Goal: Register for event/course: Register for event/course

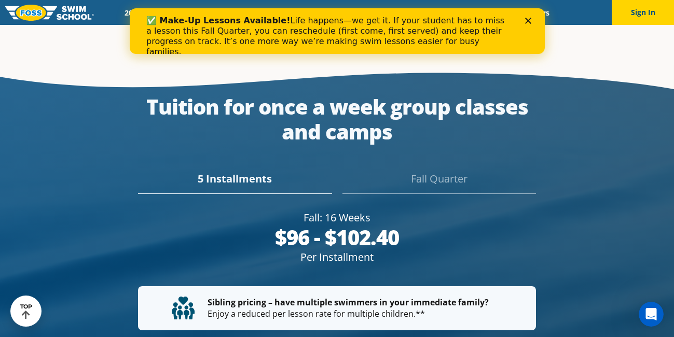
scroll to position [1833, 0]
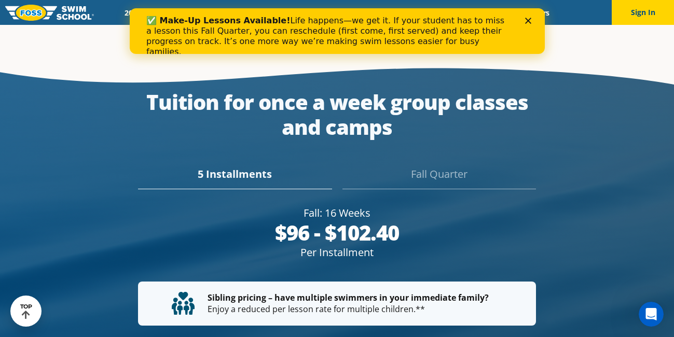
click at [456, 166] on div "Fall Quarter" at bounding box center [438, 177] width 193 height 23
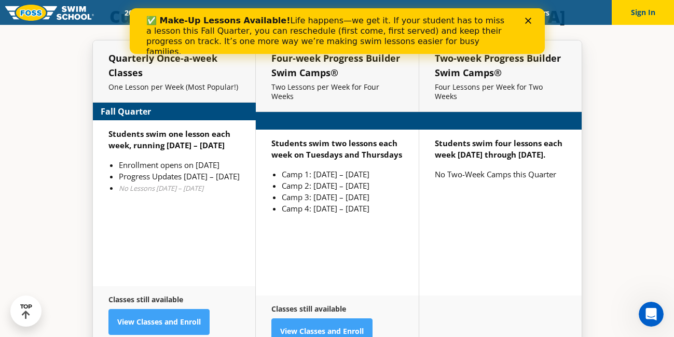
scroll to position [2365, 0]
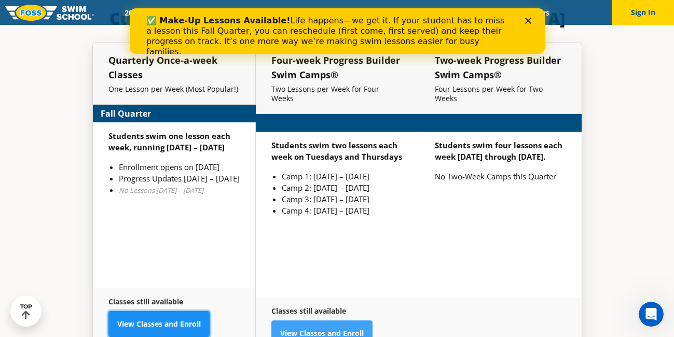
click at [178, 311] on link "View Classes and Enroll" at bounding box center [158, 324] width 101 height 26
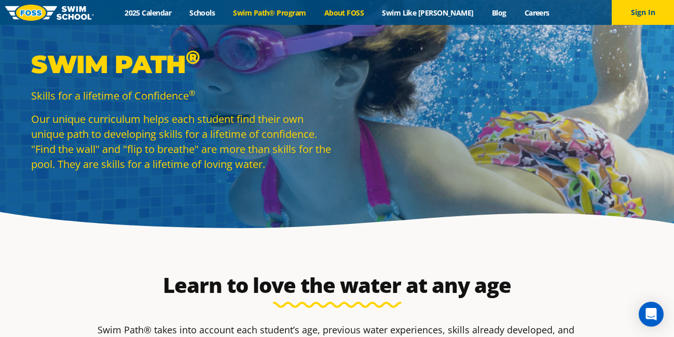
click at [364, 17] on link "About FOSS" at bounding box center [344, 13] width 58 height 10
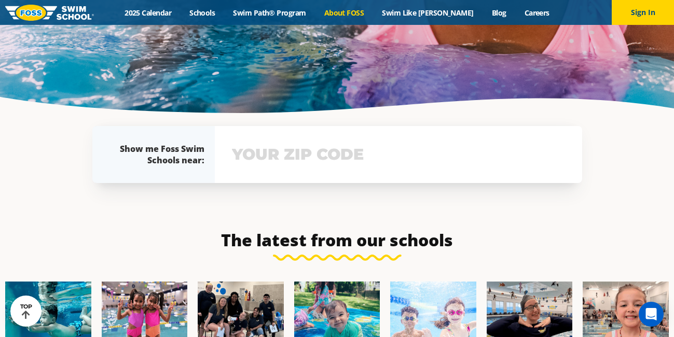
scroll to position [2243, 0]
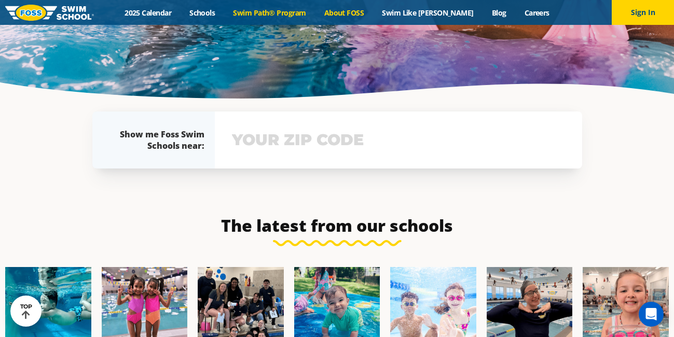
click at [280, 11] on link "Swim Path® Program" at bounding box center [269, 13] width 91 height 10
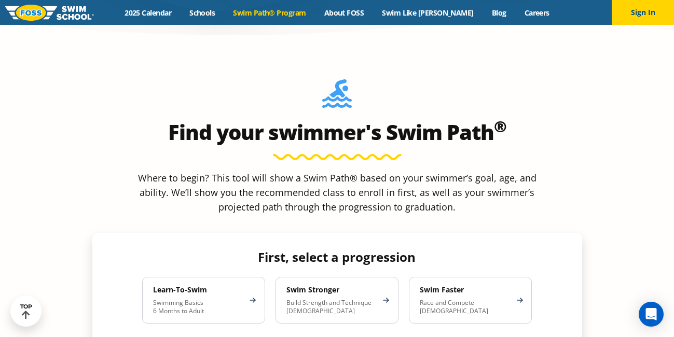
scroll to position [861, 0]
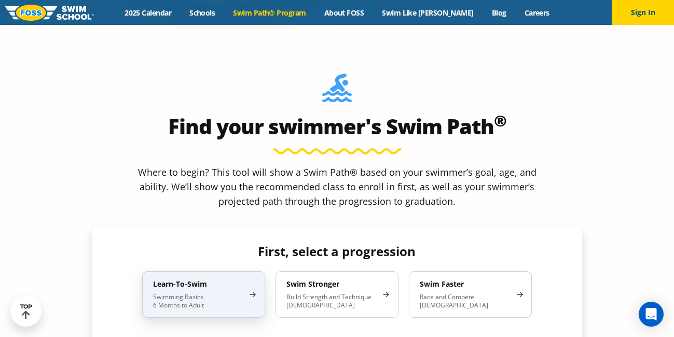
click at [207, 293] on p "Swimming Basics 6 Months to Adult" at bounding box center [198, 301] width 91 height 17
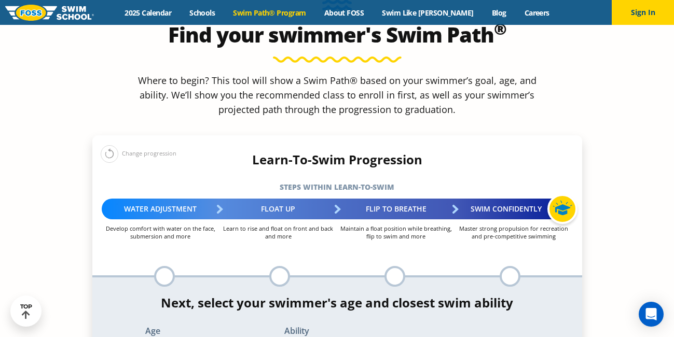
scroll to position [956, 0]
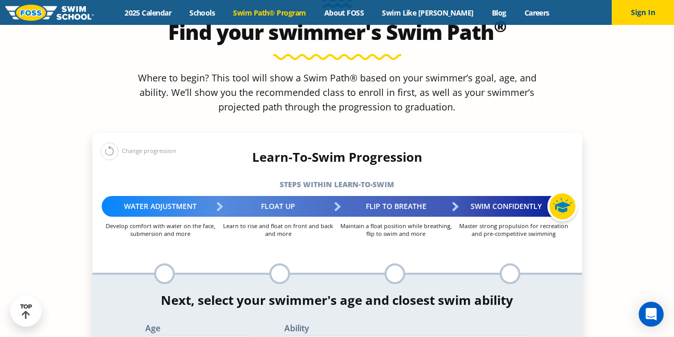
select select "5-years"
select select "5-years-when-in-the-water-reliant-on-a-life-jacket-or-floatation-device"
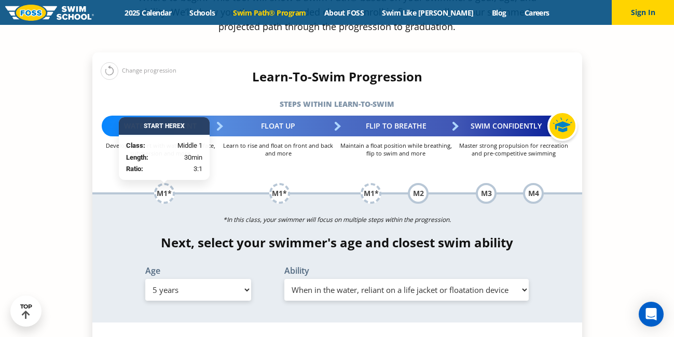
scroll to position [1039, 0]
